Goal: Task Accomplishment & Management: Use online tool/utility

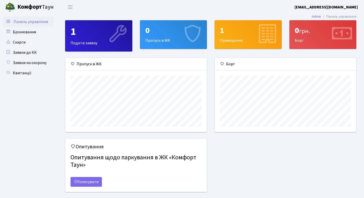
scroll to position [74, 141]
click at [27, 30] on link "Бронювання" at bounding box center [28, 32] width 51 height 10
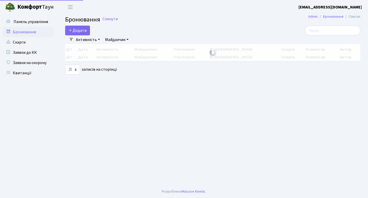
select select "25"
click at [84, 31] on button "Додати" at bounding box center [77, 31] width 25 height 10
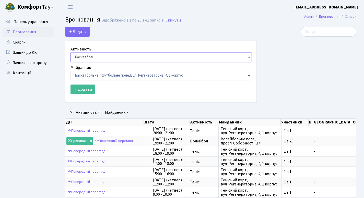
click at [86, 56] on select "Баскетбол Волейбол Йога Катання на роликах Настільний теніс Теніс Футбол Фітнес" at bounding box center [161, 57] width 181 height 10
select select "1"
click at [71, 52] on select "Баскетбол Волейбол Йога Катання на роликах Настільний теніс Теніс Футбол Фітнес" at bounding box center [161, 57] width 181 height 10
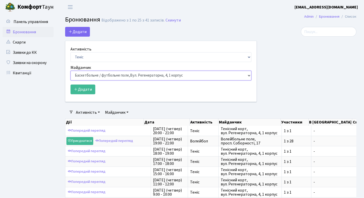
click at [86, 73] on select "Баскетбольне / футбольне поле, Вул. Регенераторна, 4, 1 корпус Баскетбольне пол…" at bounding box center [161, 76] width 181 height 10
select select "1"
click at [71, 71] on select "Баскетбольне / футбольне поле, Вул. Регенераторна, 4, 1 корпус Баскетбольне пол…" at bounding box center [161, 76] width 181 height 10
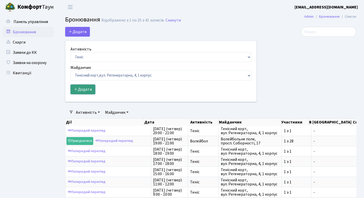
click at [87, 89] on button "Додати" at bounding box center [83, 89] width 25 height 10
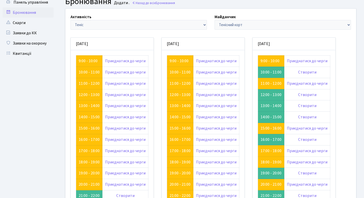
scroll to position [19, 0]
click at [308, 137] on link "Створити" at bounding box center [307, 139] width 18 height 6
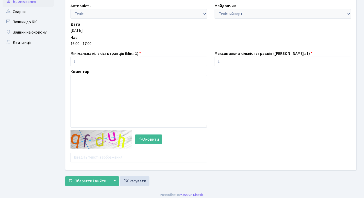
scroll to position [31, 0]
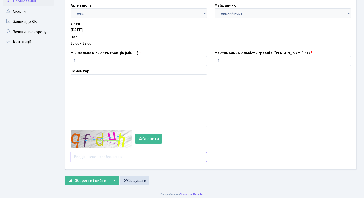
click at [96, 157] on input "text" at bounding box center [139, 157] width 136 height 10
type input "uejot"
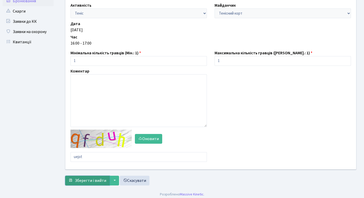
click at [88, 179] on span "Зберегти і вийти" at bounding box center [90, 180] width 31 height 6
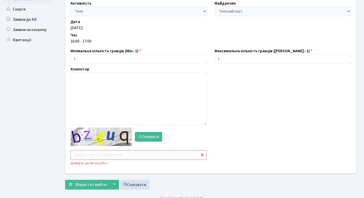
scroll to position [33, 0]
click at [86, 156] on input "text" at bounding box center [139, 155] width 136 height 10
type input "ccgtc"
click at [92, 186] on span "Зберегти і вийти" at bounding box center [90, 185] width 31 height 6
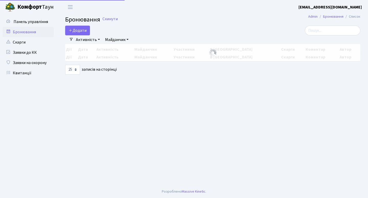
select select "25"
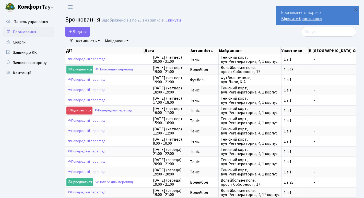
click at [302, 17] on link "Відкрити бронювання" at bounding box center [301, 19] width 41 height 6
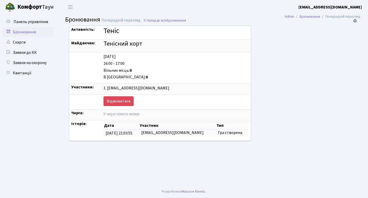
drag, startPoint x: 123, startPoint y: 56, endPoint x: 133, endPoint y: 56, distance: 10.0
click at [133, 56] on div "[DATE]" at bounding box center [176, 57] width 145 height 6
click at [131, 73] on div "Вільних місць: 0" at bounding box center [176, 70] width 145 height 6
copy div "[DATE] 16:00 - 17:00"
drag, startPoint x: 129, startPoint y: 62, endPoint x: 124, endPoint y: 54, distance: 9.4
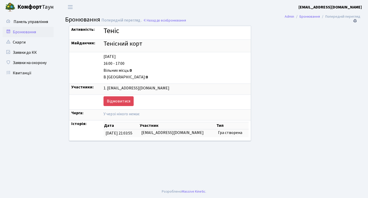
click at [124, 54] on div "[DATE] 16:00 - 17:00 Вільних місць: 0 В черзі: 0" at bounding box center [176, 67] width 145 height 26
click at [314, 76] on div "Активність: Теніс Майданчик: Тенісний корт [DATE] 16:00 - 17:00 Вільних місць: …" at bounding box center [207, 86] width 284 height 121
